Goal: Transaction & Acquisition: Purchase product/service

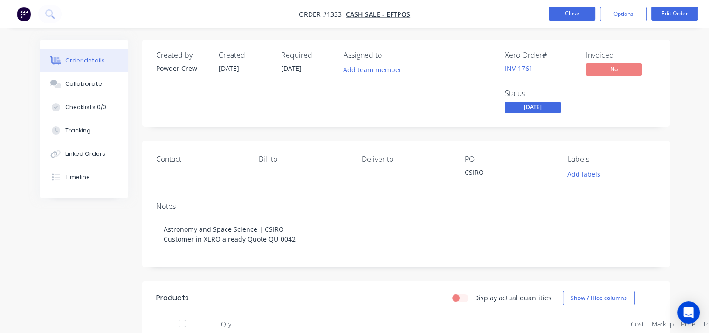
click at [574, 17] on button "Close" at bounding box center [572, 14] width 47 height 14
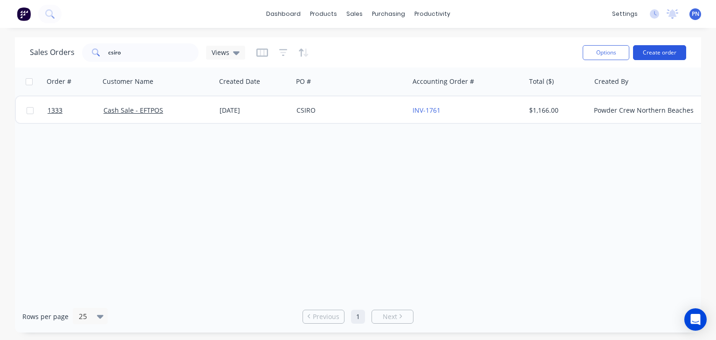
click at [679, 53] on button "Create order" at bounding box center [659, 52] width 53 height 15
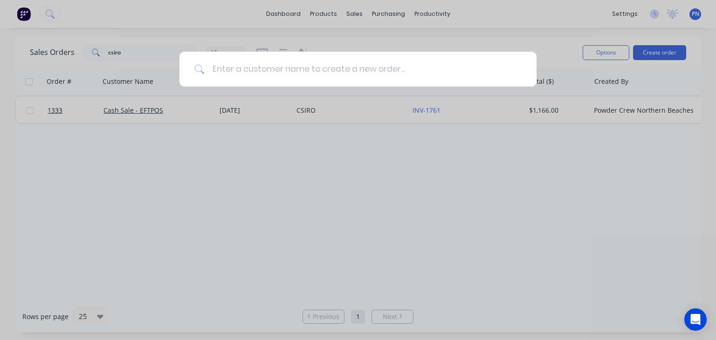
click at [308, 74] on input at bounding box center [363, 69] width 317 height 35
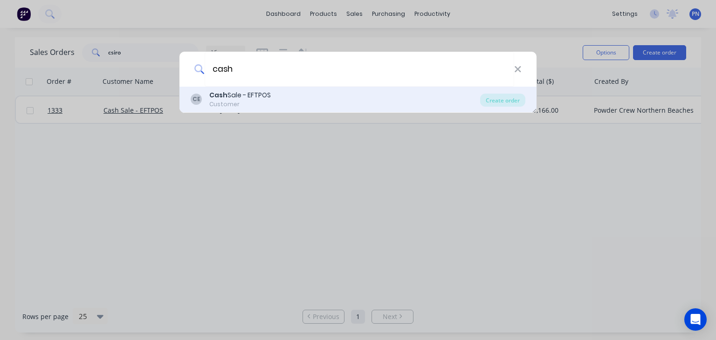
type input "cash"
click at [293, 99] on div "[PERSON_NAME] Sale - EFTPOS Customer" at bounding box center [335, 99] width 289 height 18
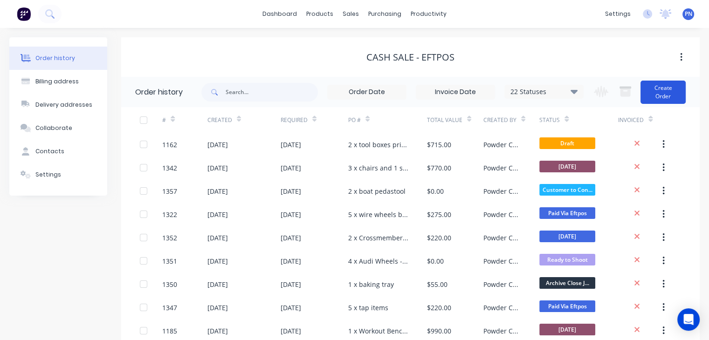
click at [672, 95] on button "Create Order" at bounding box center [662, 92] width 45 height 23
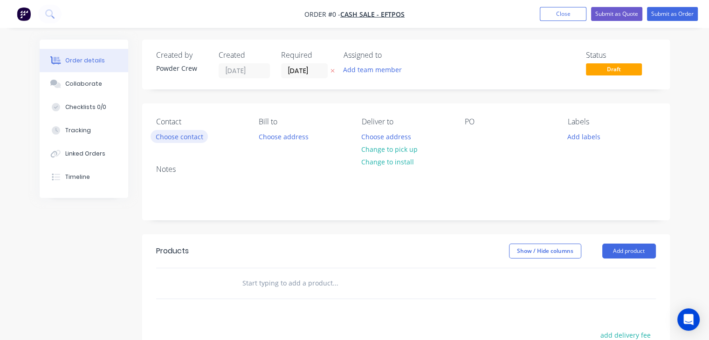
click at [185, 130] on button "Choose contact" at bounding box center [179, 136] width 57 height 13
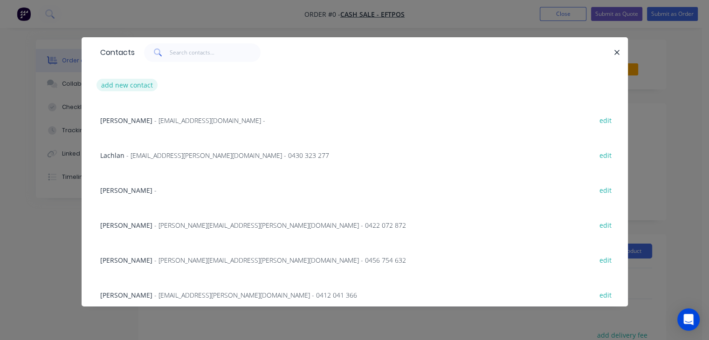
click at [144, 86] on button "add new contact" at bounding box center [127, 85] width 62 height 13
select select "AU"
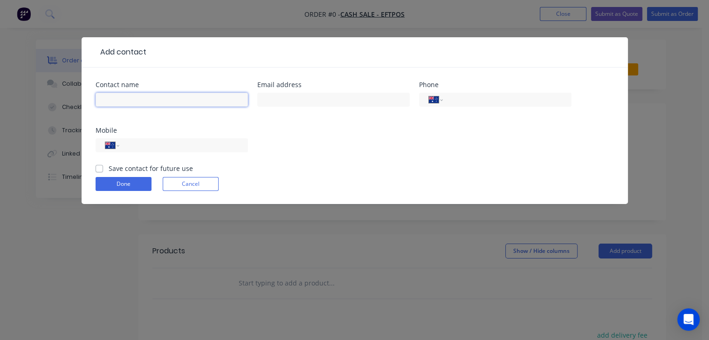
click at [140, 100] on input "text" at bounding box center [172, 100] width 152 height 14
click at [340, 143] on div "Contact name [PERSON_NAME] address Phone International [GEOGRAPHIC_DATA] [GEOGR…" at bounding box center [355, 123] width 518 height 82
click at [148, 99] on input "[PERSON_NAME]" at bounding box center [172, 100] width 152 height 14
type input "[PERSON_NAME]"
click at [153, 138] on div "International [GEOGRAPHIC_DATA] [GEOGRAPHIC_DATA] [GEOGRAPHIC_DATA] [GEOGRAPHIC…" at bounding box center [172, 145] width 152 height 14
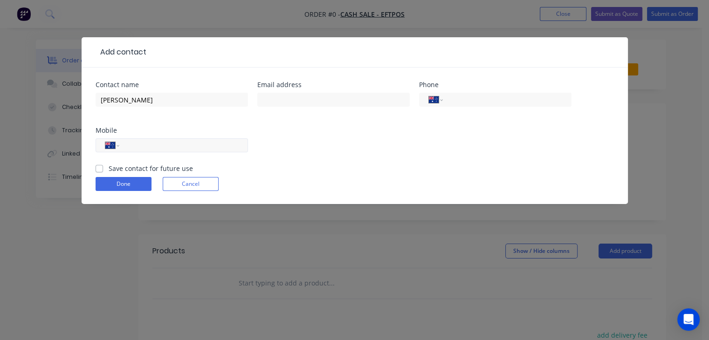
click at [168, 148] on input "tel" at bounding box center [182, 145] width 112 height 11
type input "0400 466 654"
drag, startPoint x: 328, startPoint y: 99, endPoint x: 332, endPoint y: 102, distance: 5.0
click at [328, 99] on input "text" at bounding box center [333, 100] width 152 height 14
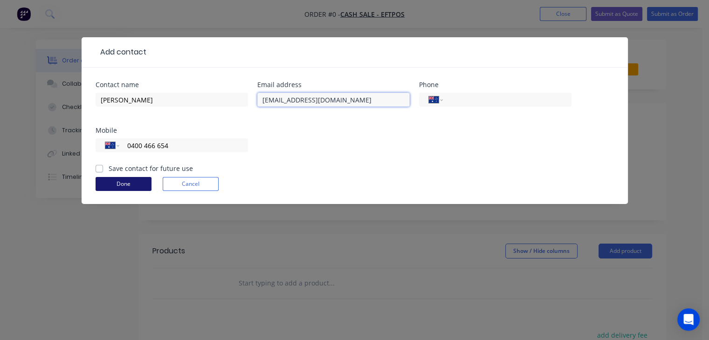
type input "[EMAIL_ADDRESS][DOMAIN_NAME]"
click at [118, 184] on button "Done" at bounding box center [124, 184] width 56 height 14
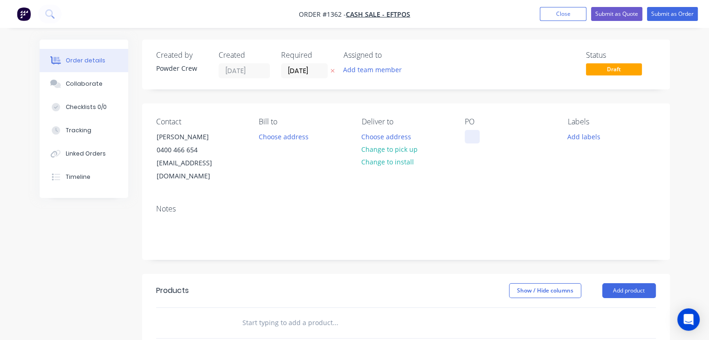
click at [467, 137] on div at bounding box center [472, 137] width 15 height 14
drag, startPoint x: 526, startPoint y: 137, endPoint x: 471, endPoint y: 137, distance: 55.0
click at [471, 137] on div "3 x butterfly chairs" at bounding box center [501, 137] width 73 height 14
copy div "3 x butterfly chairs"
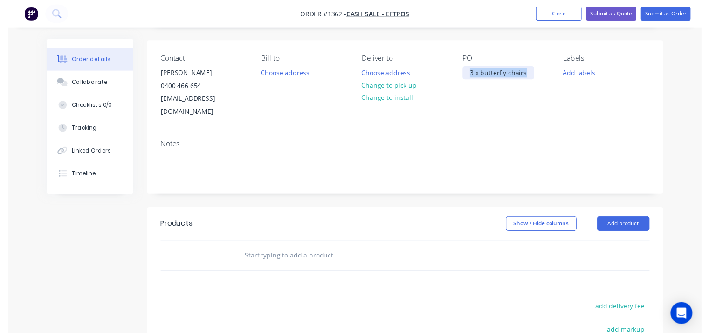
scroll to position [140, 0]
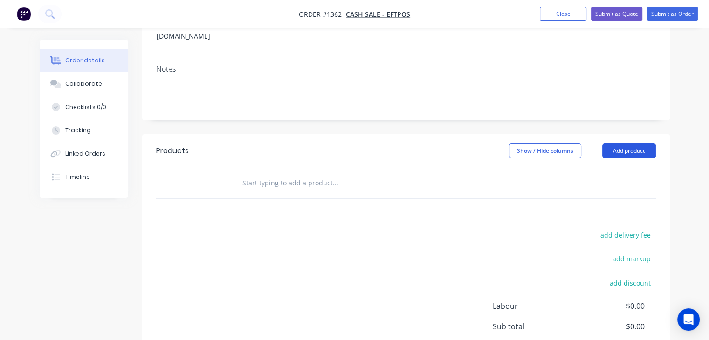
click at [620, 144] on button "Add product" at bounding box center [629, 151] width 54 height 15
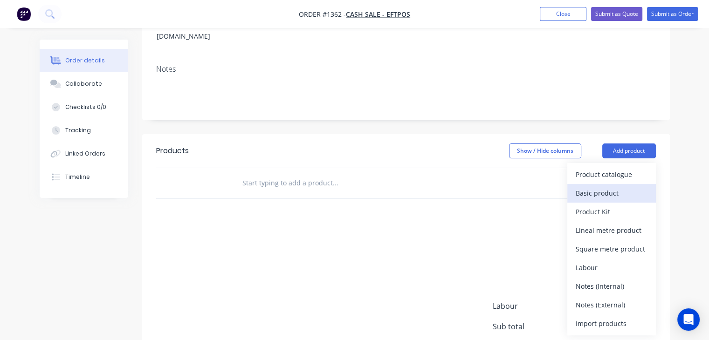
click at [617, 186] on div "Basic product" at bounding box center [612, 193] width 72 height 14
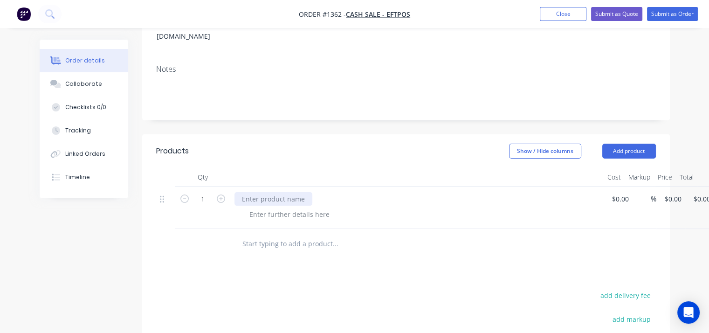
paste div
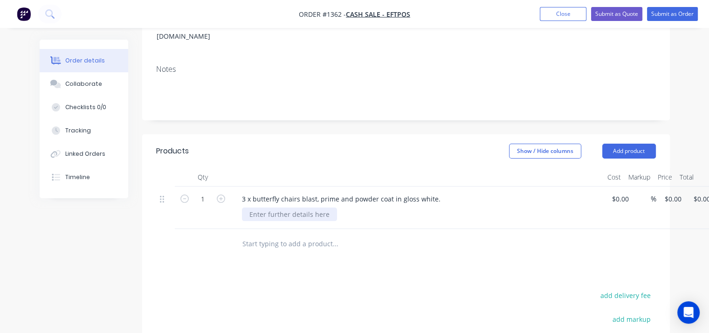
click at [304, 207] on div at bounding box center [289, 214] width 95 height 14
click at [358, 234] on input "text" at bounding box center [335, 243] width 186 height 19
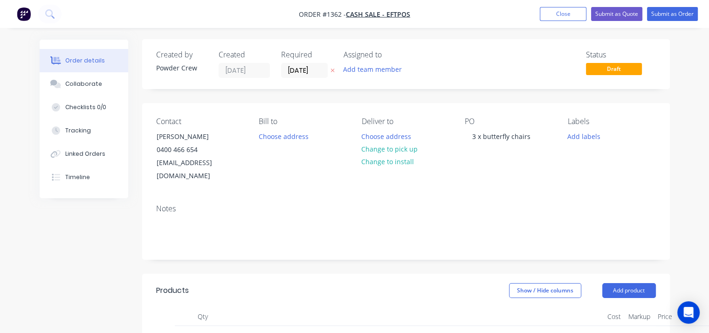
scroll to position [0, 0]
click at [669, 16] on button "Submit as Order" at bounding box center [672, 14] width 51 height 14
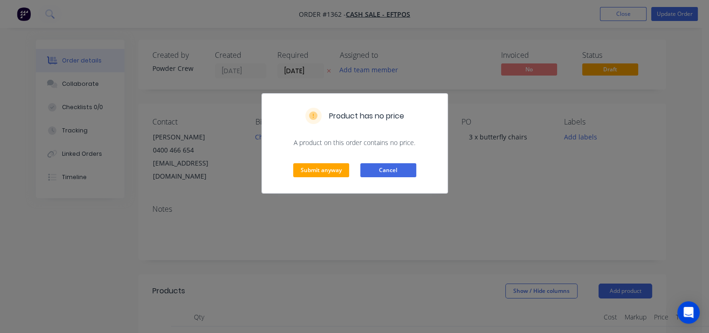
click at [390, 165] on button "Cancel" at bounding box center [388, 170] width 56 height 14
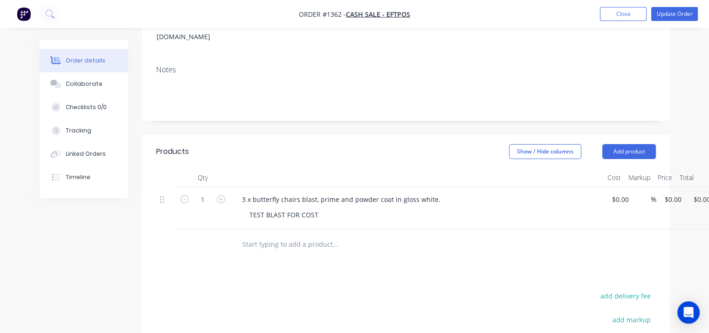
scroll to position [140, 0]
click at [656, 187] on div "1 3 x butterfly chairs blast, prime and powder coat in gloss white. TEST BLAST …" at bounding box center [406, 207] width 500 height 42
type input "$650.00"
click at [585, 235] on div at bounding box center [406, 244] width 500 height 30
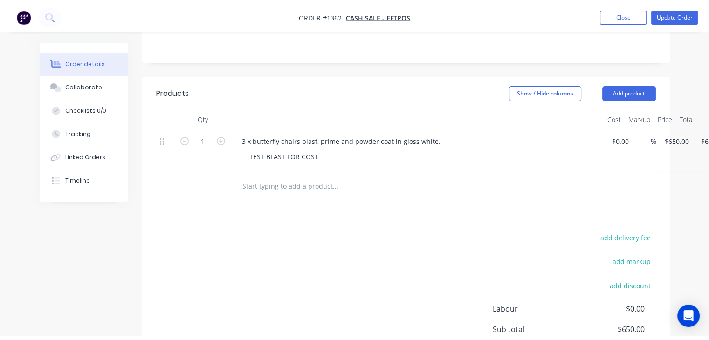
scroll to position [0, 0]
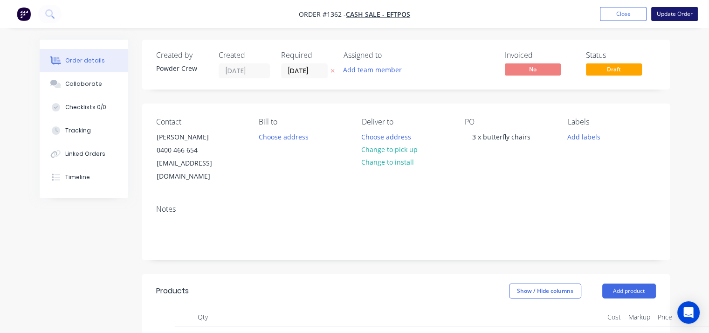
click at [673, 15] on button "Update Order" at bounding box center [674, 14] width 47 height 14
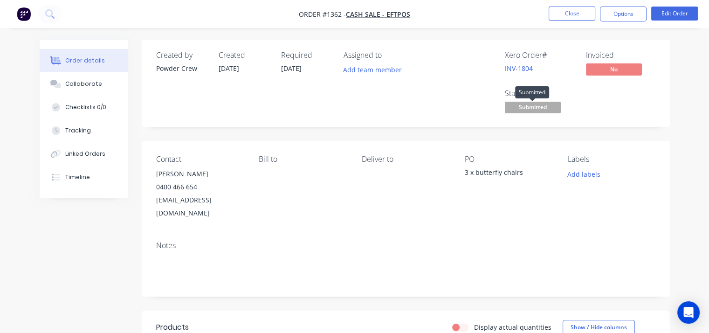
click at [527, 108] on span "Submitted" at bounding box center [533, 108] width 56 height 12
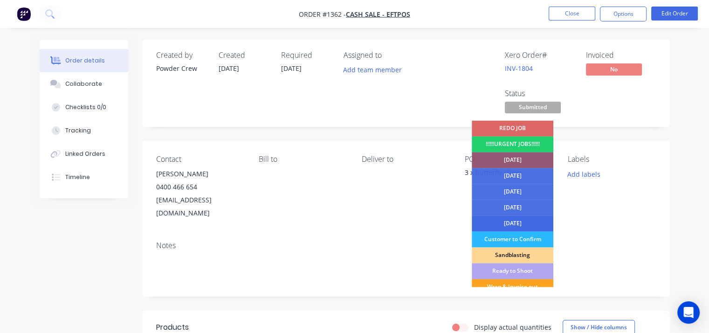
click at [524, 225] on div "[DATE]" at bounding box center [513, 223] width 82 height 16
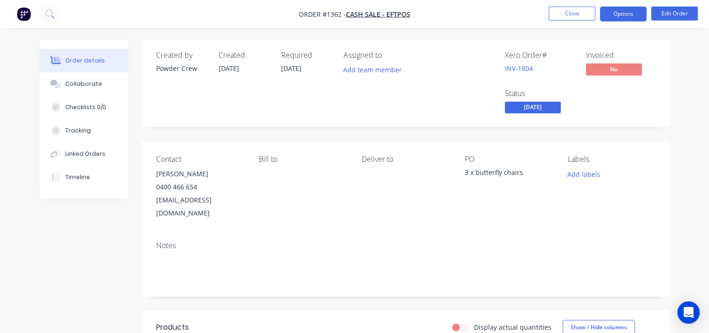
click at [625, 14] on button "Options" at bounding box center [623, 14] width 47 height 15
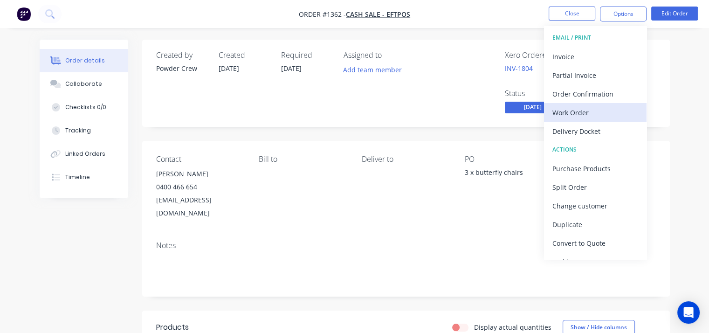
click at [601, 119] on button "Work Order" at bounding box center [595, 112] width 103 height 19
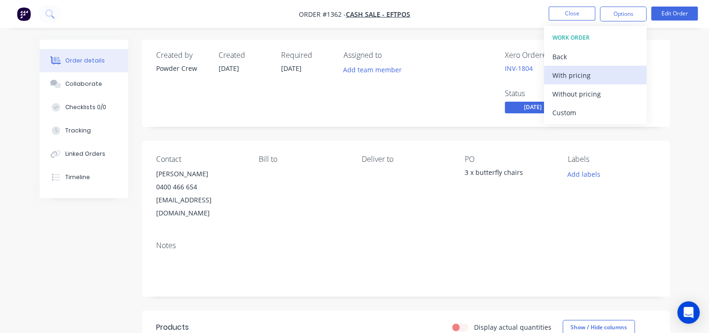
click at [584, 76] on div "With pricing" at bounding box center [595, 76] width 86 height 14
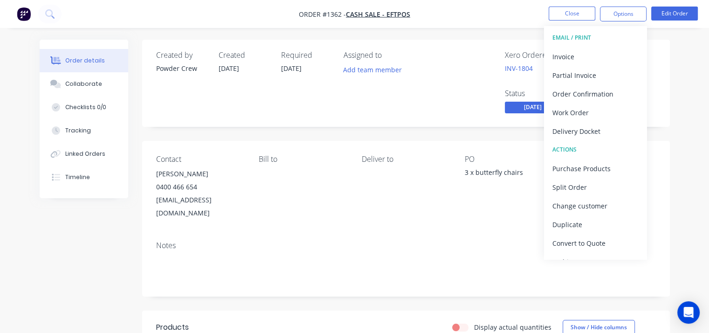
click at [680, 104] on div "Order details Collaborate Checklists 0/0 Tracking Linked Orders Timeline Order …" at bounding box center [354, 281] width 709 height 563
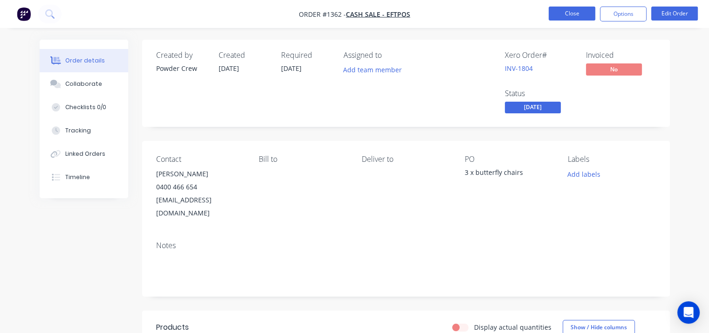
click at [565, 16] on button "Close" at bounding box center [572, 14] width 47 height 14
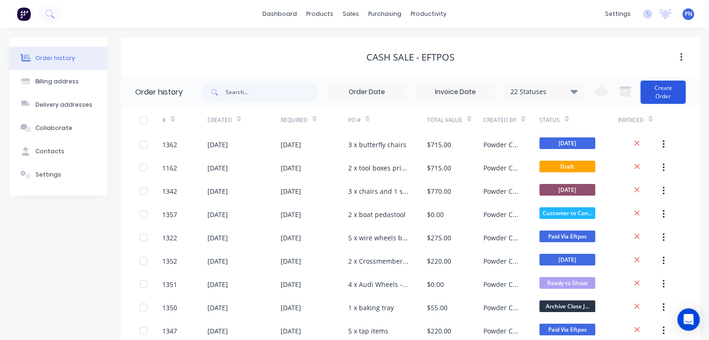
click at [668, 93] on button "Create Order" at bounding box center [662, 92] width 45 height 23
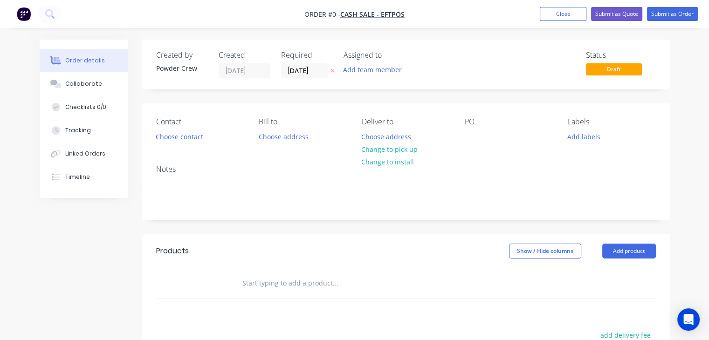
click at [561, 21] on nav "Order #0 - Cash Sale - EFTPOS Add product Close Submit as Quote Submit as Order" at bounding box center [354, 14] width 709 height 28
click at [554, 11] on button "Close" at bounding box center [563, 14] width 47 height 14
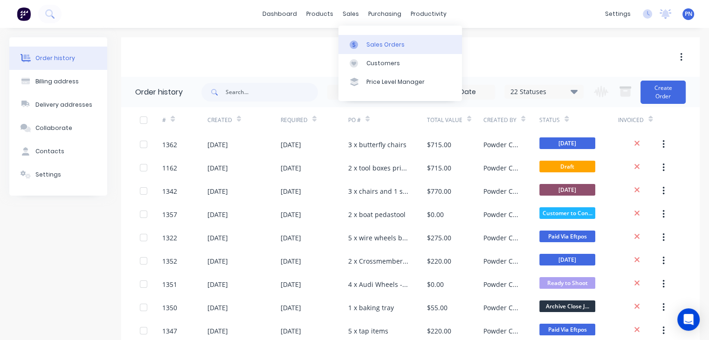
click at [376, 42] on div "Sales Orders" at bounding box center [385, 45] width 38 height 8
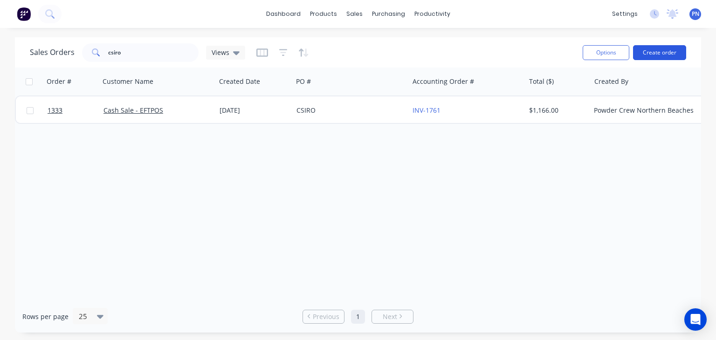
click at [656, 49] on button "Create order" at bounding box center [659, 52] width 53 height 15
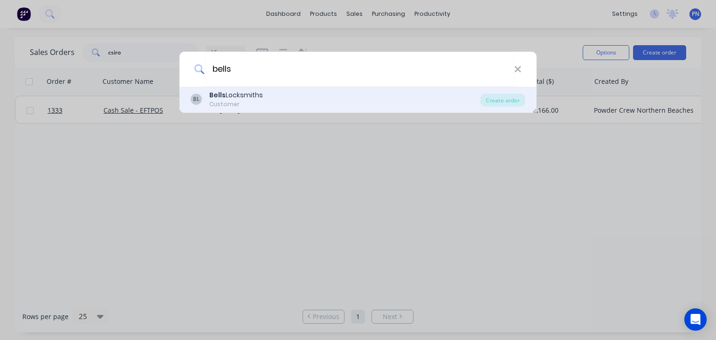
type input "bells"
click at [341, 96] on div "BL Bells Locksmiths Customer" at bounding box center [335, 99] width 289 height 18
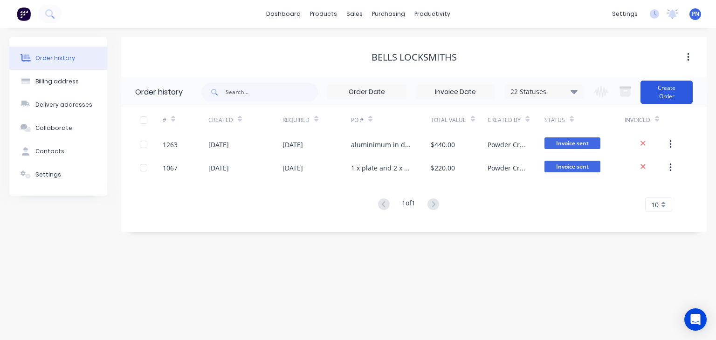
click at [654, 95] on button "Create Order" at bounding box center [666, 92] width 52 height 23
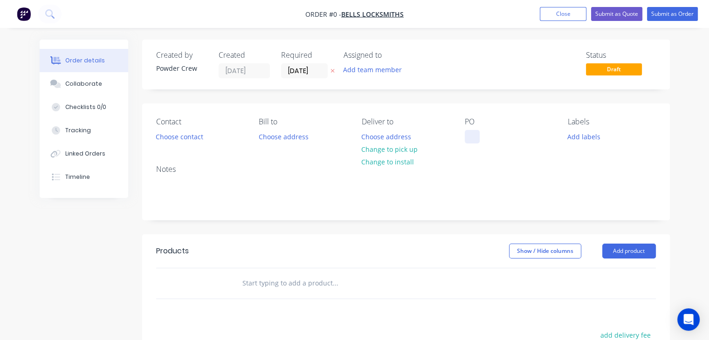
click at [475, 134] on div at bounding box center [472, 137] width 15 height 14
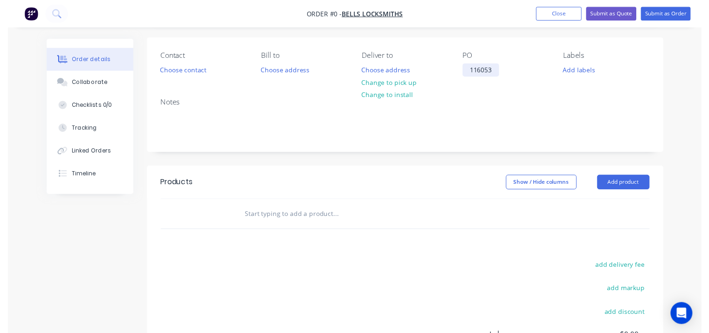
scroll to position [93, 0]
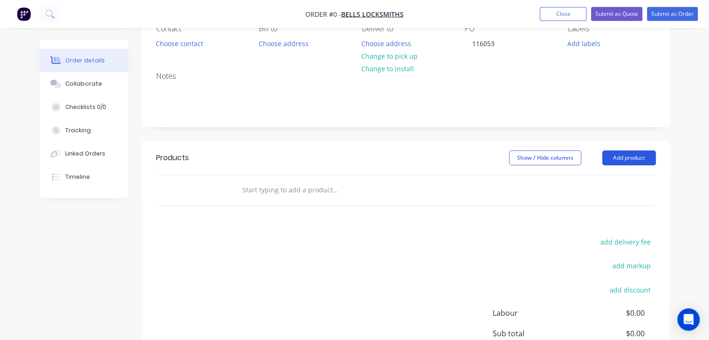
click at [626, 156] on div "Order details Collaborate Checklists 0/0 Tracking Linked Orders Timeline Order …" at bounding box center [354, 194] width 649 height 497
click at [620, 163] on button "Add product" at bounding box center [629, 158] width 54 height 15
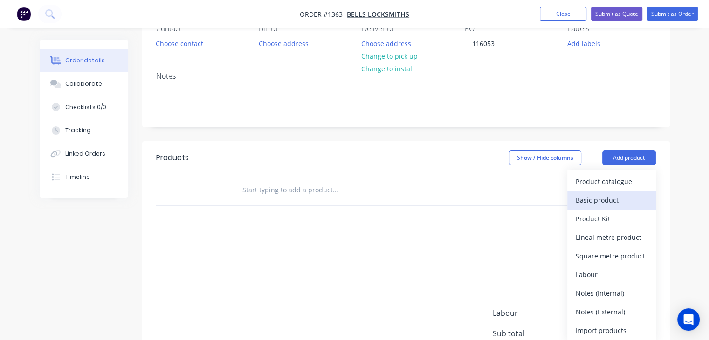
click at [612, 198] on div "Basic product" at bounding box center [612, 200] width 72 height 14
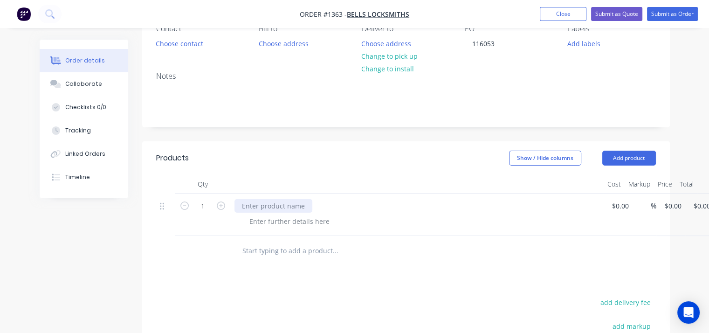
click at [281, 204] on div at bounding box center [273, 206] width 78 height 14
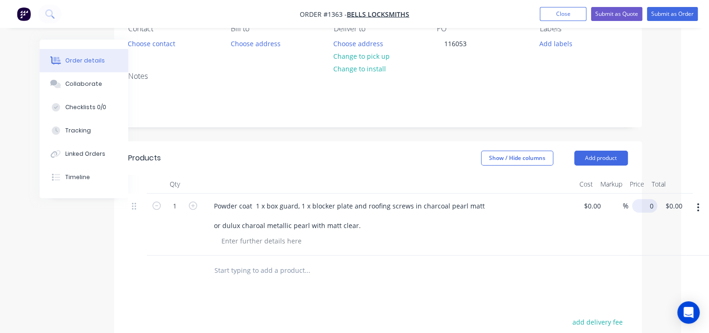
scroll to position [93, 17]
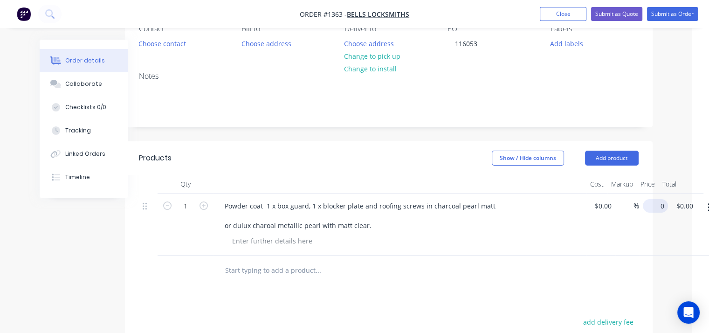
click at [651, 209] on input "0" at bounding box center [656, 206] width 21 height 14
type input "4"
type input "$200.00"
click at [619, 235] on div "%" at bounding box center [627, 224] width 24 height 62
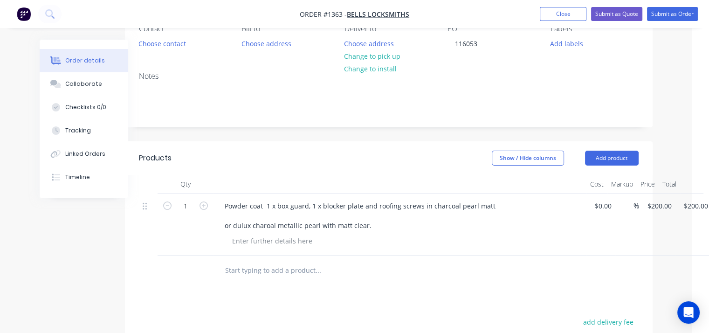
click at [619, 235] on div "%" at bounding box center [627, 224] width 24 height 62
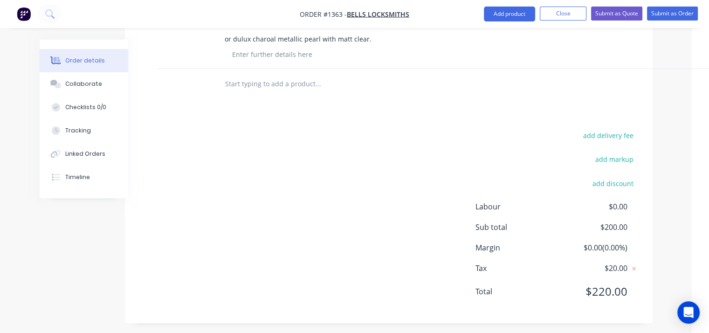
click at [448, 176] on div "add delivery fee add markup add discount Labour $0.00 Sub total $200.00 Margin …" at bounding box center [389, 219] width 500 height 180
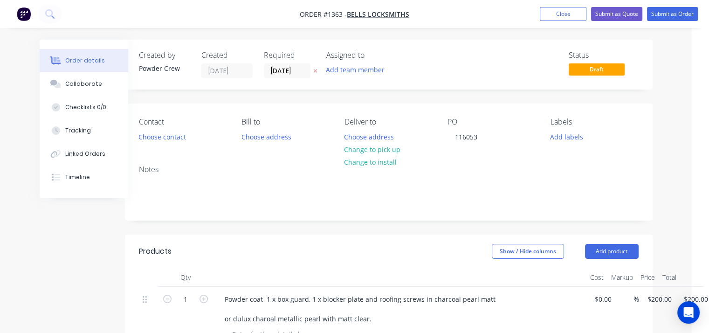
scroll to position [0, 17]
click at [669, 8] on button "Submit as Order" at bounding box center [672, 14] width 51 height 14
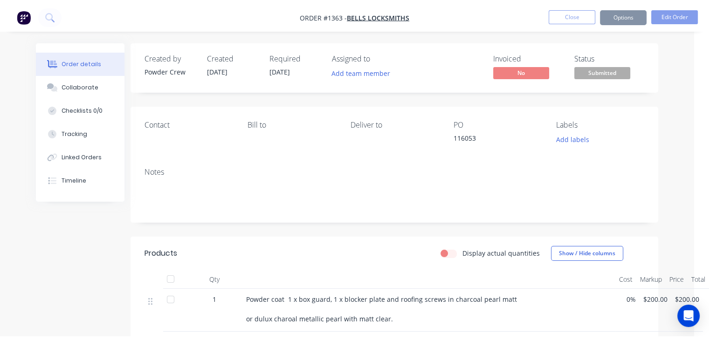
scroll to position [0, 0]
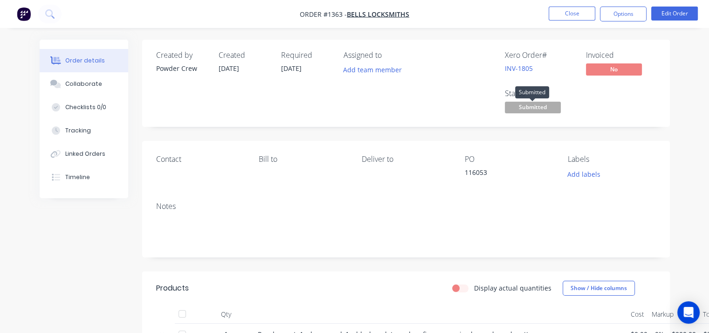
click at [534, 108] on span "Submitted" at bounding box center [533, 108] width 56 height 12
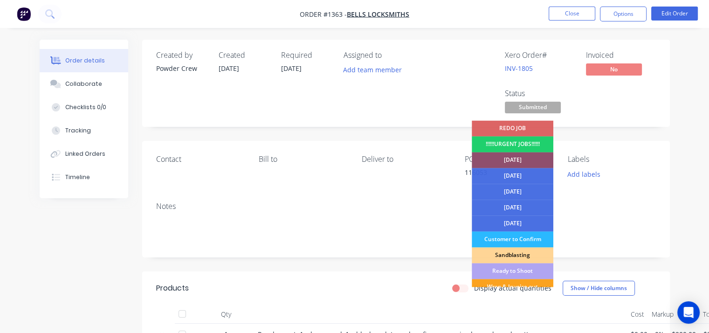
click at [526, 160] on div "[DATE]" at bounding box center [513, 160] width 82 height 16
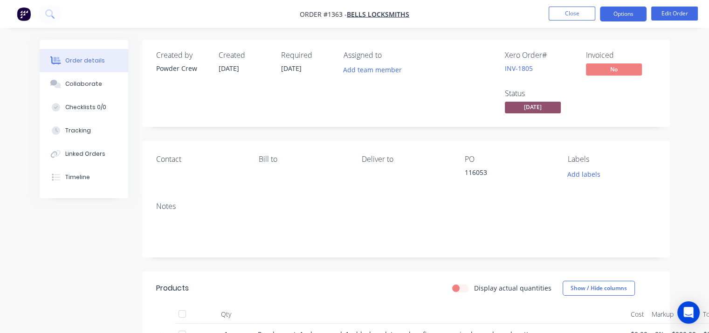
click at [617, 16] on button "Options" at bounding box center [623, 14] width 47 height 15
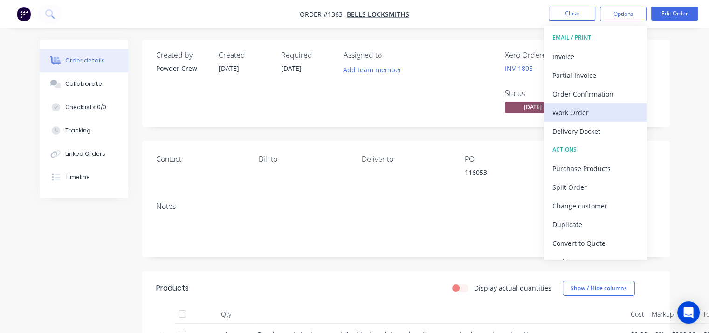
click at [591, 110] on div "Work Order" at bounding box center [595, 113] width 86 height 14
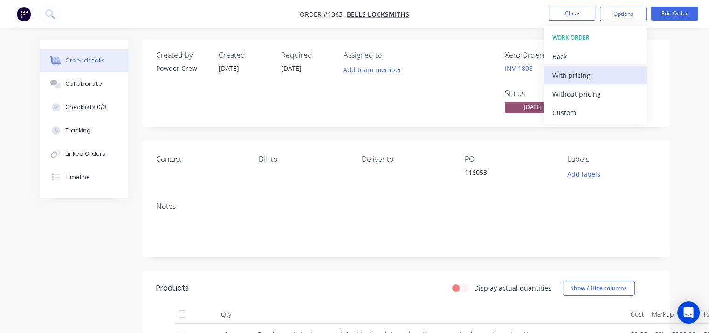
click at [584, 77] on div "With pricing" at bounding box center [595, 76] width 86 height 14
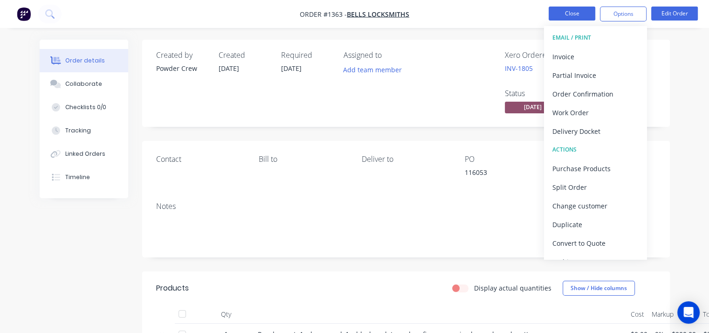
click at [574, 9] on button "Close" at bounding box center [572, 14] width 47 height 14
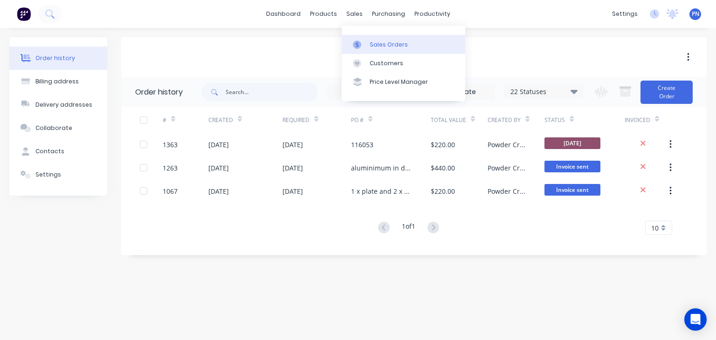
click at [384, 41] on div "Sales Orders" at bounding box center [389, 45] width 38 height 8
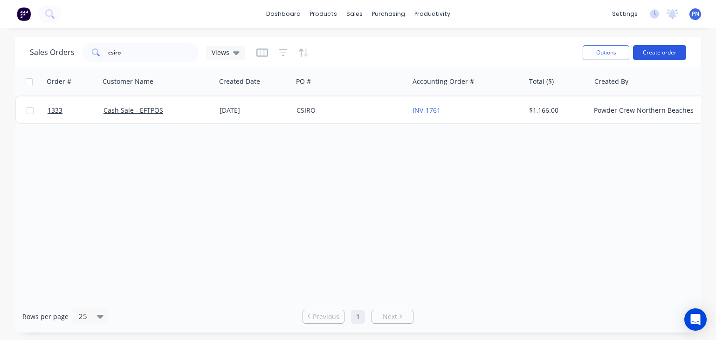
click at [666, 48] on button "Create order" at bounding box center [659, 52] width 53 height 15
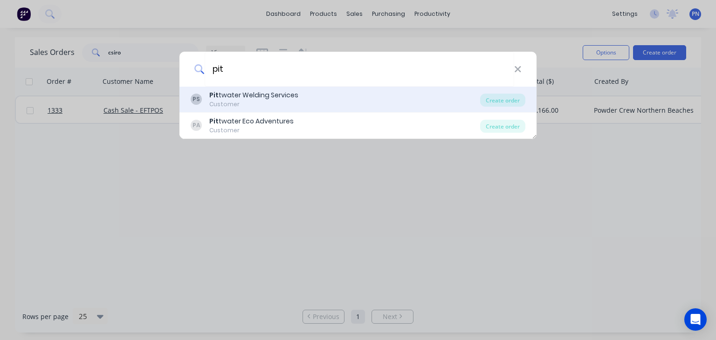
type input "pit"
click at [298, 100] on div "PS Pit twater Welding Services Customer" at bounding box center [335, 99] width 289 height 18
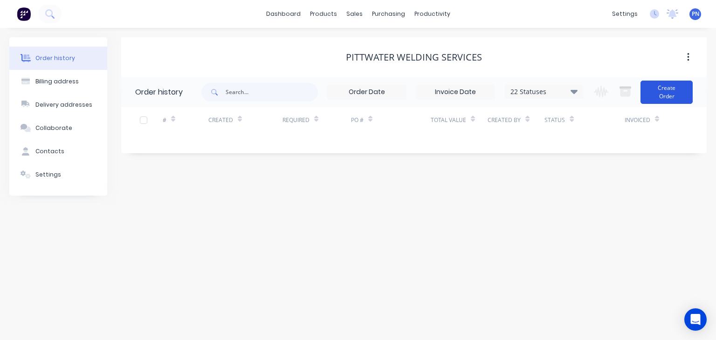
click at [677, 91] on button "Create Order" at bounding box center [666, 92] width 52 height 23
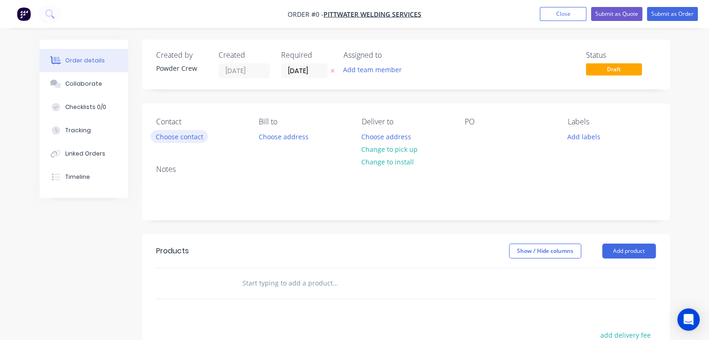
click at [181, 137] on button "Choose contact" at bounding box center [179, 136] width 57 height 13
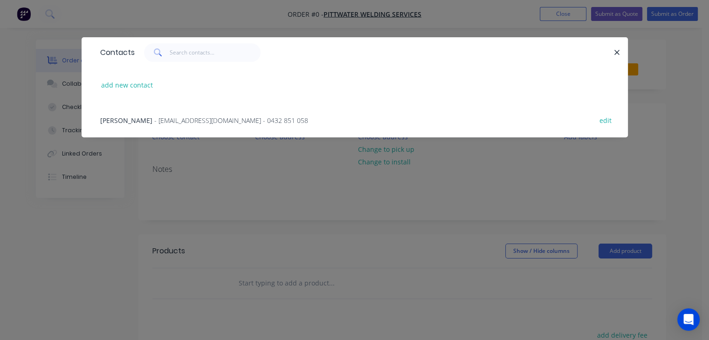
click at [161, 122] on span "- [EMAIL_ADDRESS][DOMAIN_NAME] - 0432 851 058" at bounding box center [231, 120] width 154 height 9
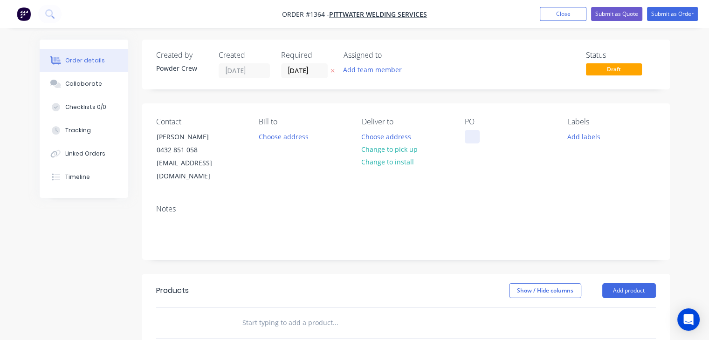
click at [474, 137] on div at bounding box center [472, 137] width 15 height 14
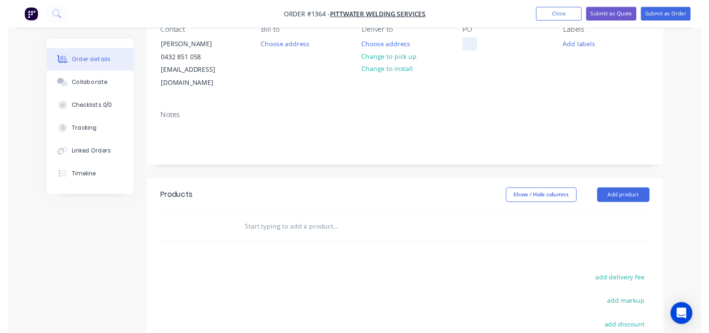
scroll to position [93, 0]
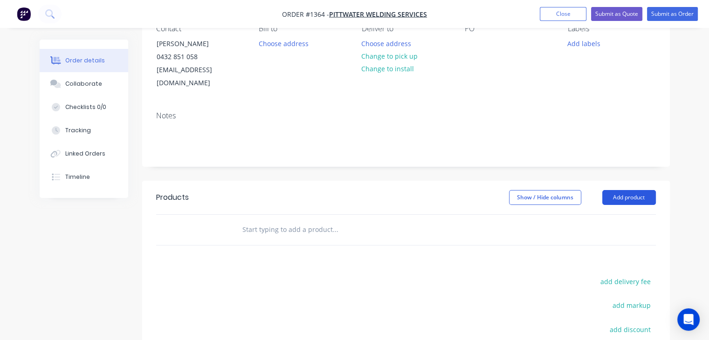
click at [621, 190] on button "Add product" at bounding box center [629, 197] width 54 height 15
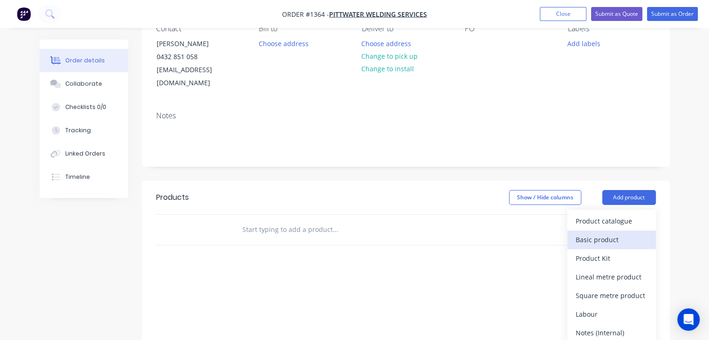
click at [610, 233] on div "Basic product" at bounding box center [612, 240] width 72 height 14
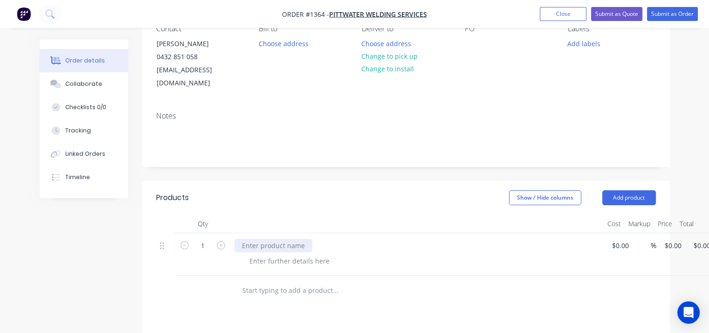
click at [261, 239] on div at bounding box center [273, 246] width 78 height 14
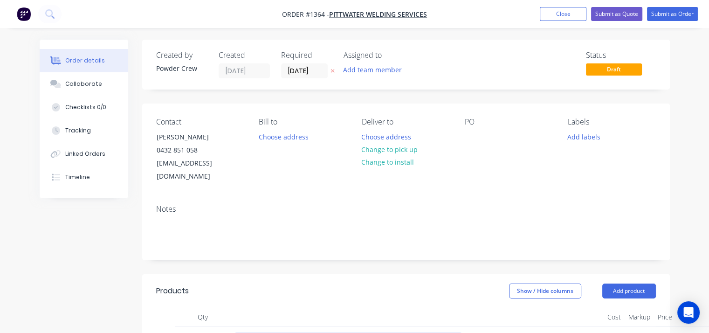
scroll to position [47, 0]
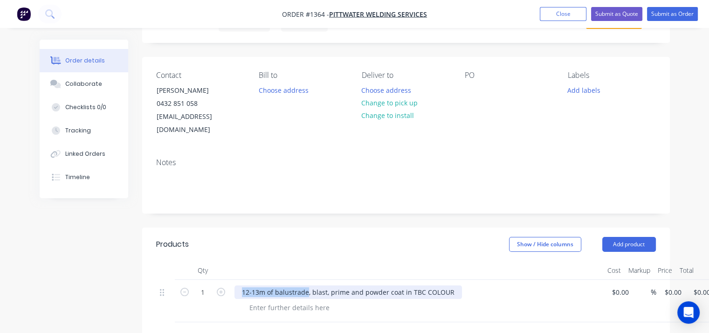
drag, startPoint x: 243, startPoint y: 280, endPoint x: 300, endPoint y: 280, distance: 56.9
click at [306, 285] on div "12-13m of balustrade, blast, prime and powder coat in TBC COLOUR" at bounding box center [347, 292] width 227 height 14
copy div "12-13m of balustrade"
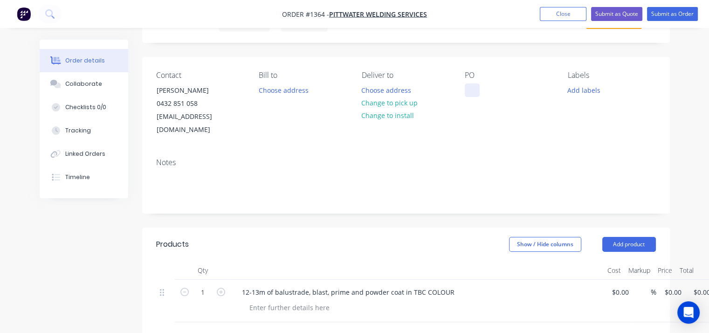
click at [474, 88] on div at bounding box center [472, 90] width 15 height 14
paste div
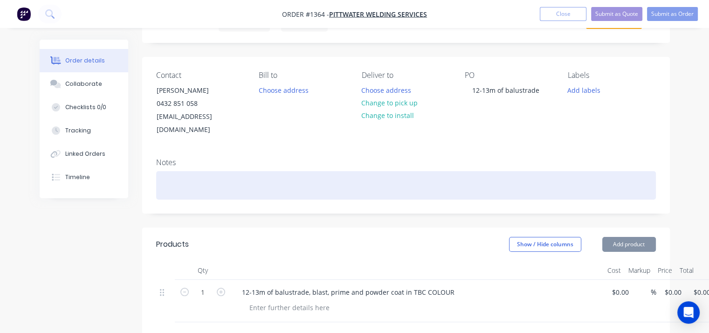
click at [413, 185] on div at bounding box center [406, 185] width 500 height 28
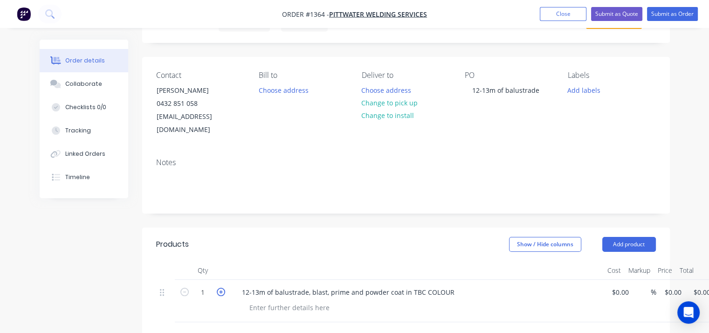
click at [222, 288] on icon "button" at bounding box center [221, 292] width 8 height 8
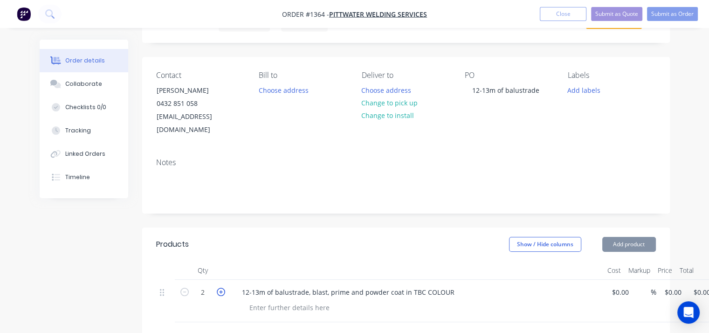
click at [222, 288] on icon "button" at bounding box center [221, 292] width 8 height 8
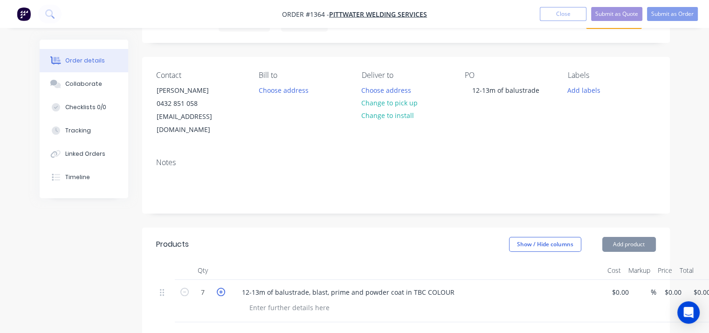
click at [222, 288] on icon "button" at bounding box center [221, 292] width 8 height 8
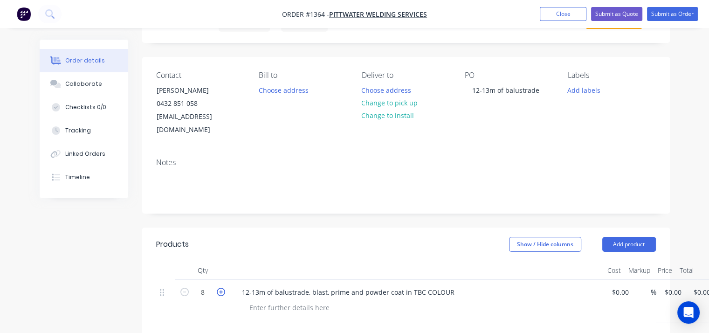
click at [222, 288] on icon "button" at bounding box center [221, 292] width 8 height 8
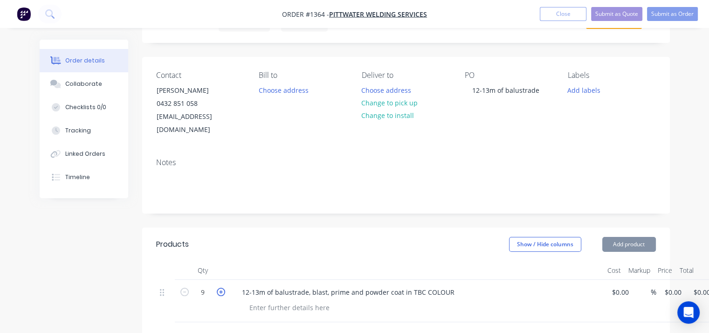
click at [222, 288] on icon "button" at bounding box center [221, 292] width 8 height 8
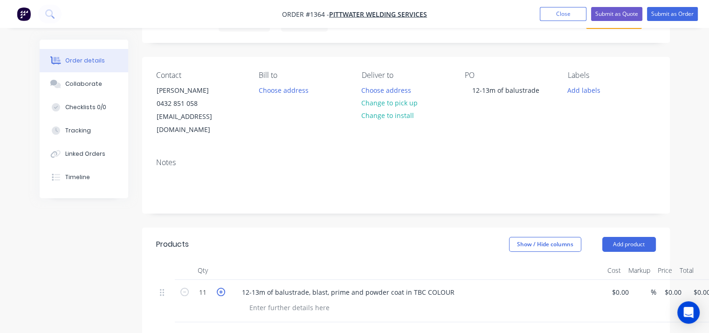
click at [222, 288] on icon "button" at bounding box center [221, 292] width 8 height 8
type input "13"
click at [626, 280] on div "13 12-13m of balustrade, blast, prime and powder coat in TBC COLOUR $0.00 % $0.…" at bounding box center [406, 301] width 500 height 42
type input "$275.00"
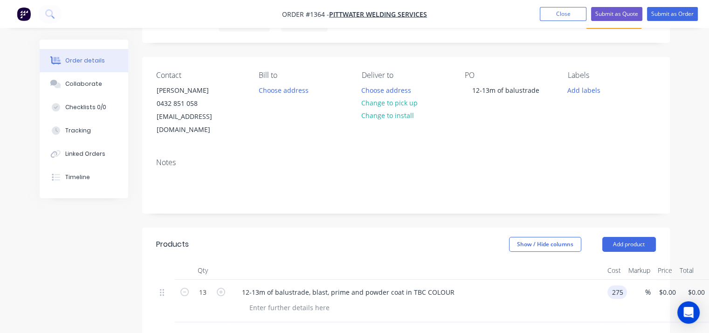
type input "$275.00"
type input "$3,575.00"
click at [561, 301] on div at bounding box center [421, 308] width 358 height 14
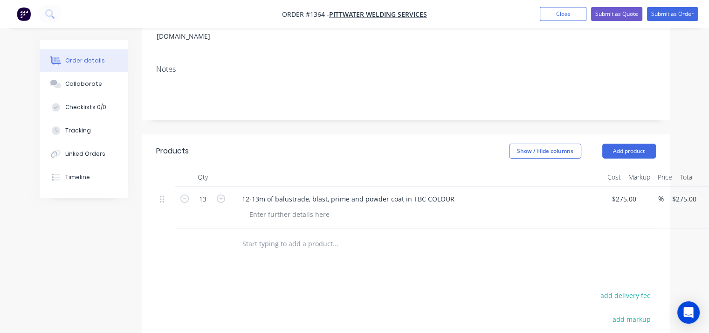
scroll to position [0, 0]
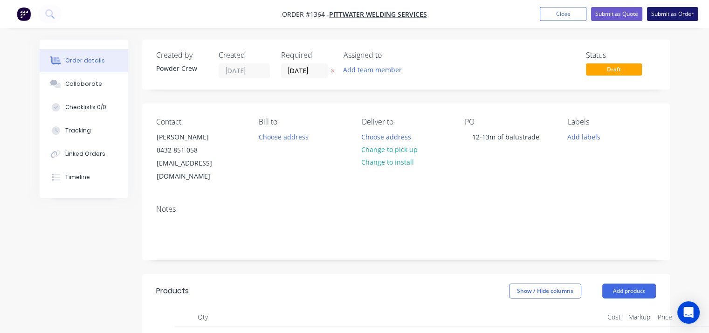
click at [666, 9] on button "Submit as Order" at bounding box center [672, 14] width 51 height 14
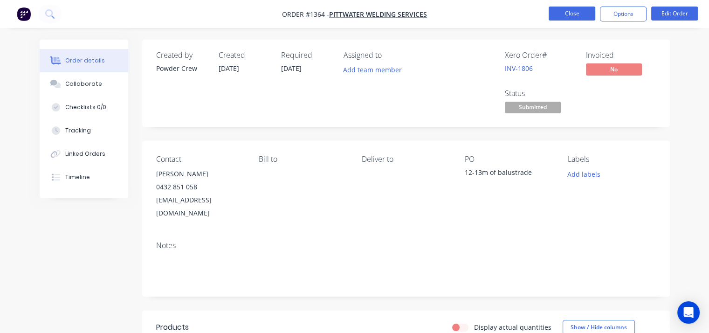
click at [581, 15] on button "Close" at bounding box center [572, 14] width 47 height 14
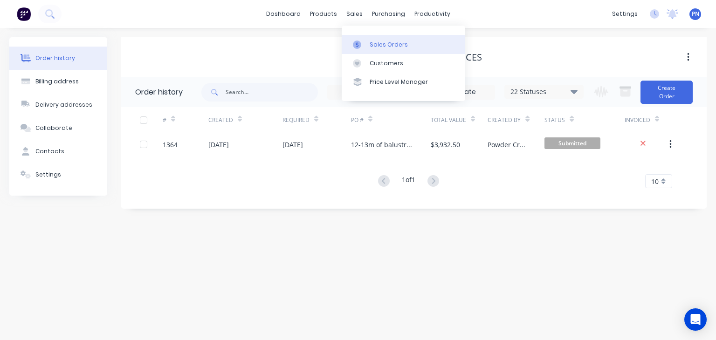
click at [370, 41] on div "Sales Orders" at bounding box center [389, 45] width 38 height 8
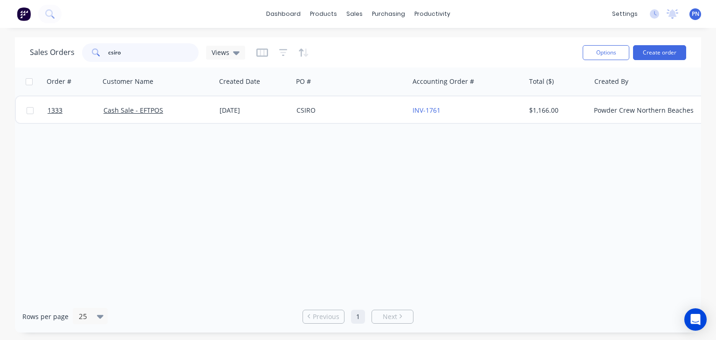
drag, startPoint x: 177, startPoint y: 56, endPoint x: 32, endPoint y: 55, distance: 145.4
click at [37, 56] on div "Sales Orders csiro Views" at bounding box center [137, 52] width 215 height 19
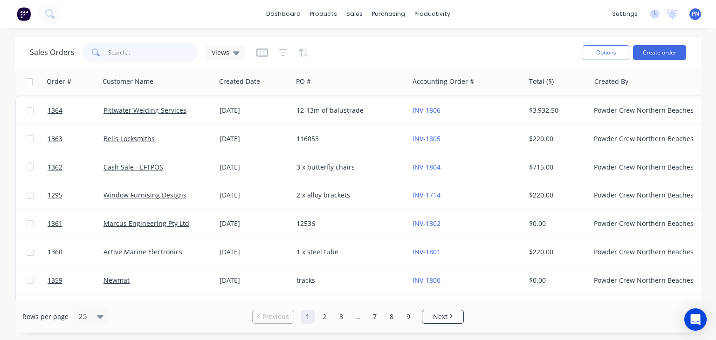
click at [125, 51] on input "text" at bounding box center [153, 52] width 91 height 19
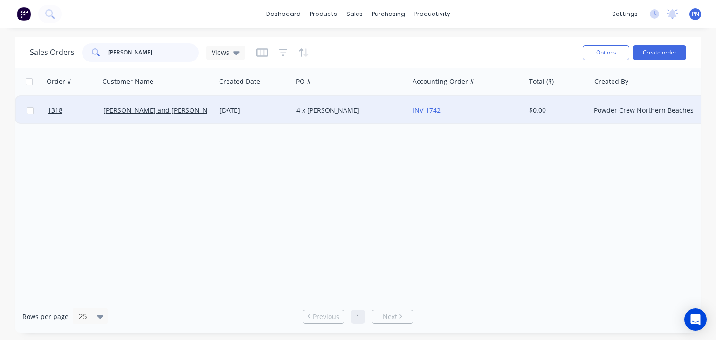
type input "[PERSON_NAME]"
click at [279, 112] on div "[DATE]" at bounding box center [254, 110] width 69 height 9
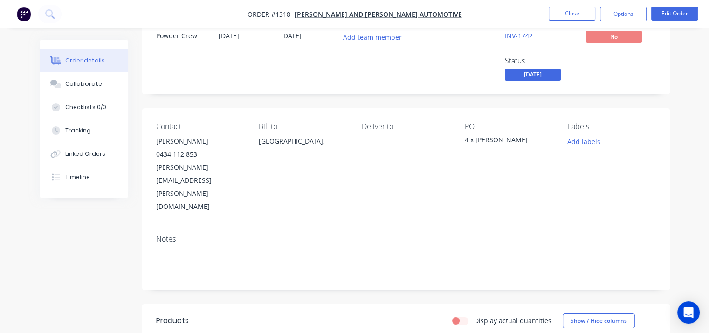
scroll to position [31, 0]
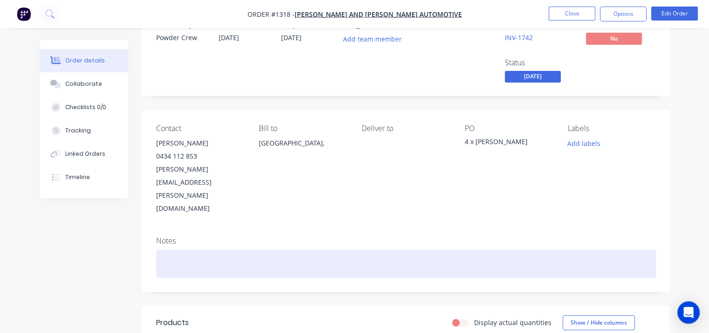
click at [192, 249] on div at bounding box center [406, 263] width 500 height 28
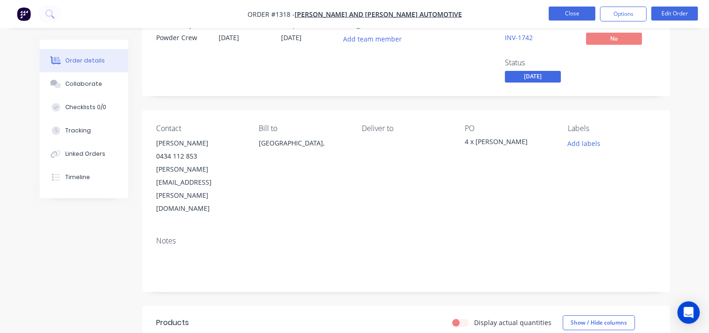
click at [566, 15] on button "Close" at bounding box center [572, 14] width 47 height 14
